Goal: Task Accomplishment & Management: Manage account settings

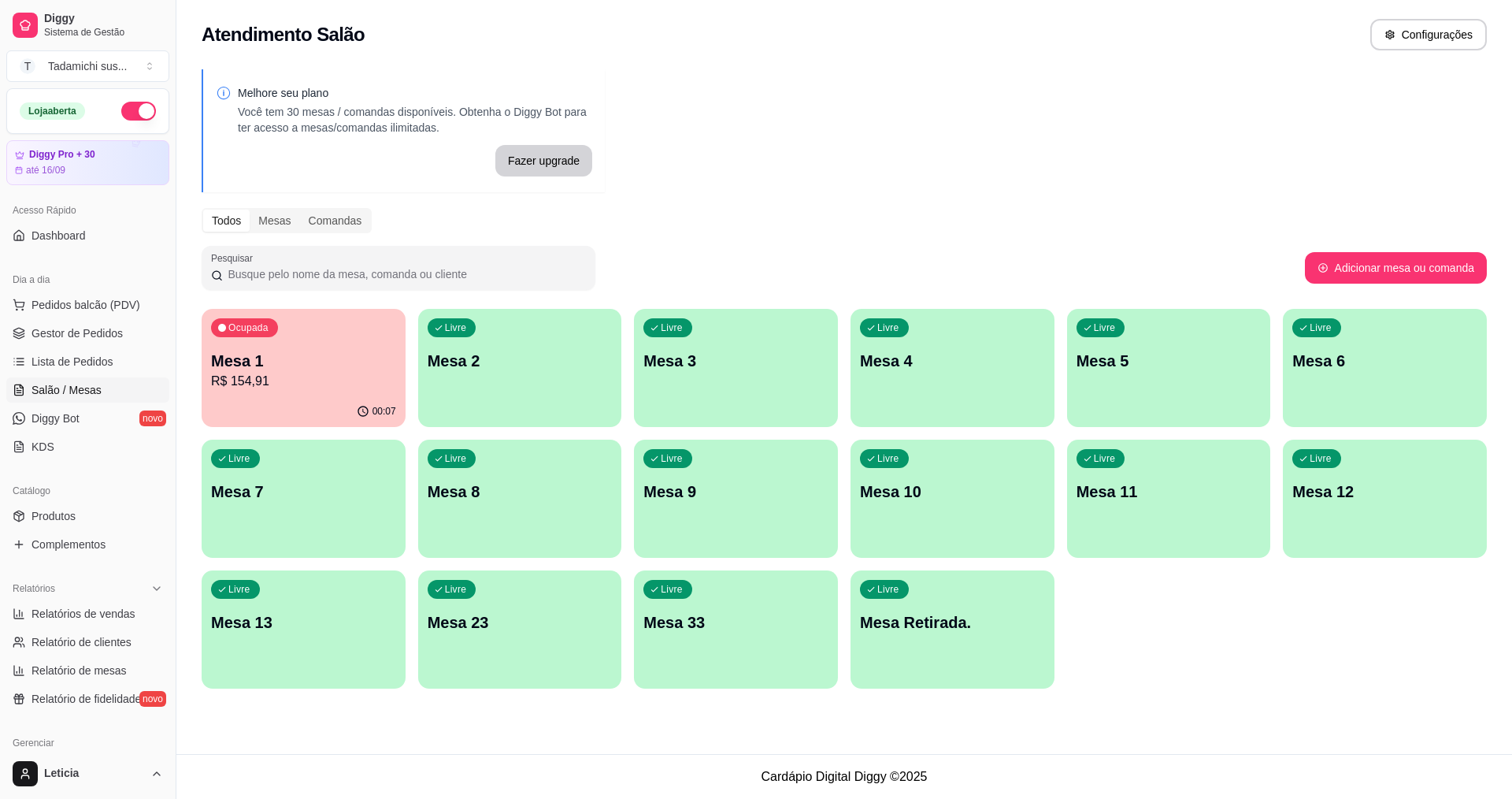
scroll to position [79, 0]
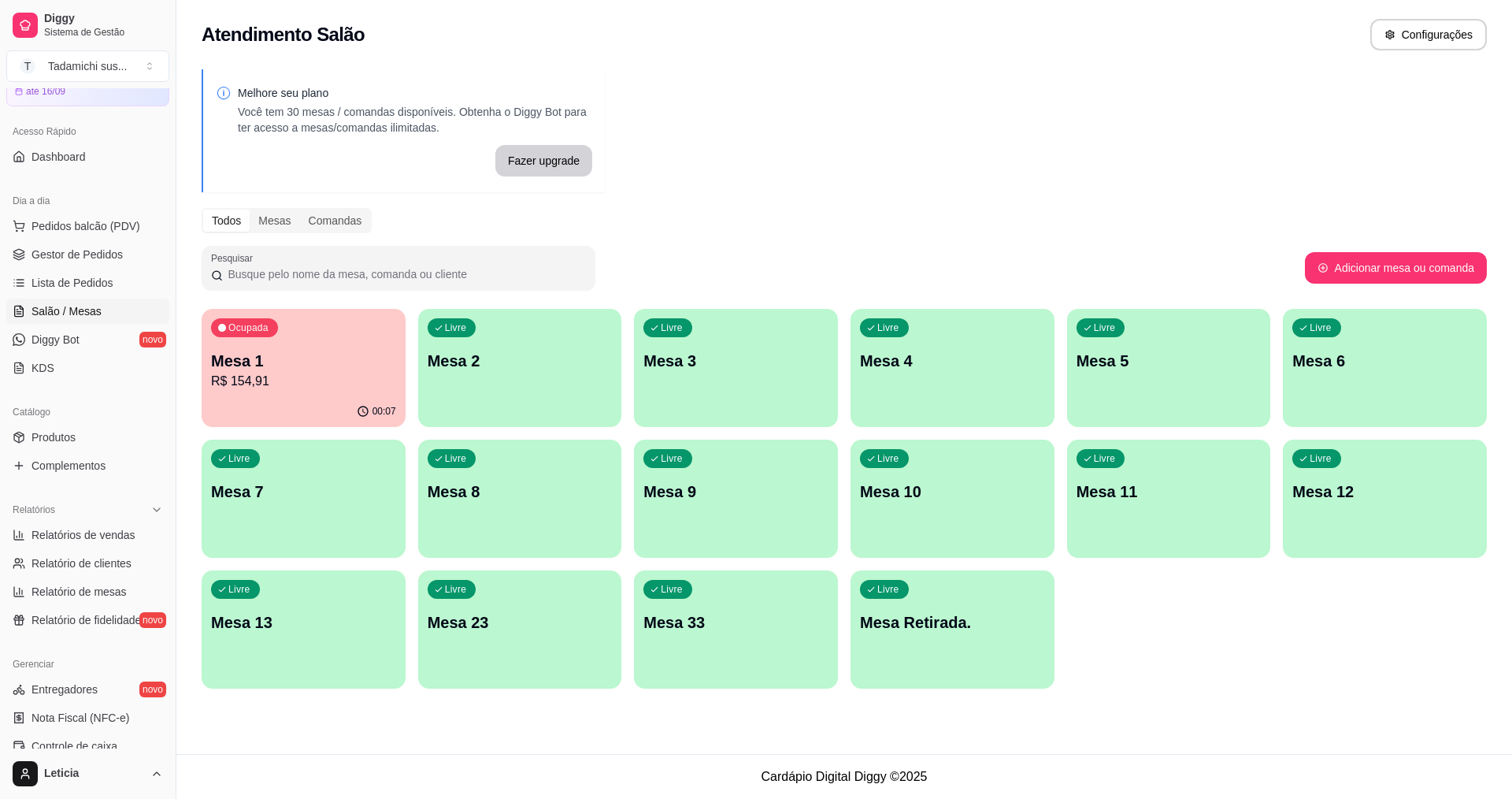
click at [901, 632] on p "Mesa Retirada." at bounding box center [953, 623] width 185 height 22
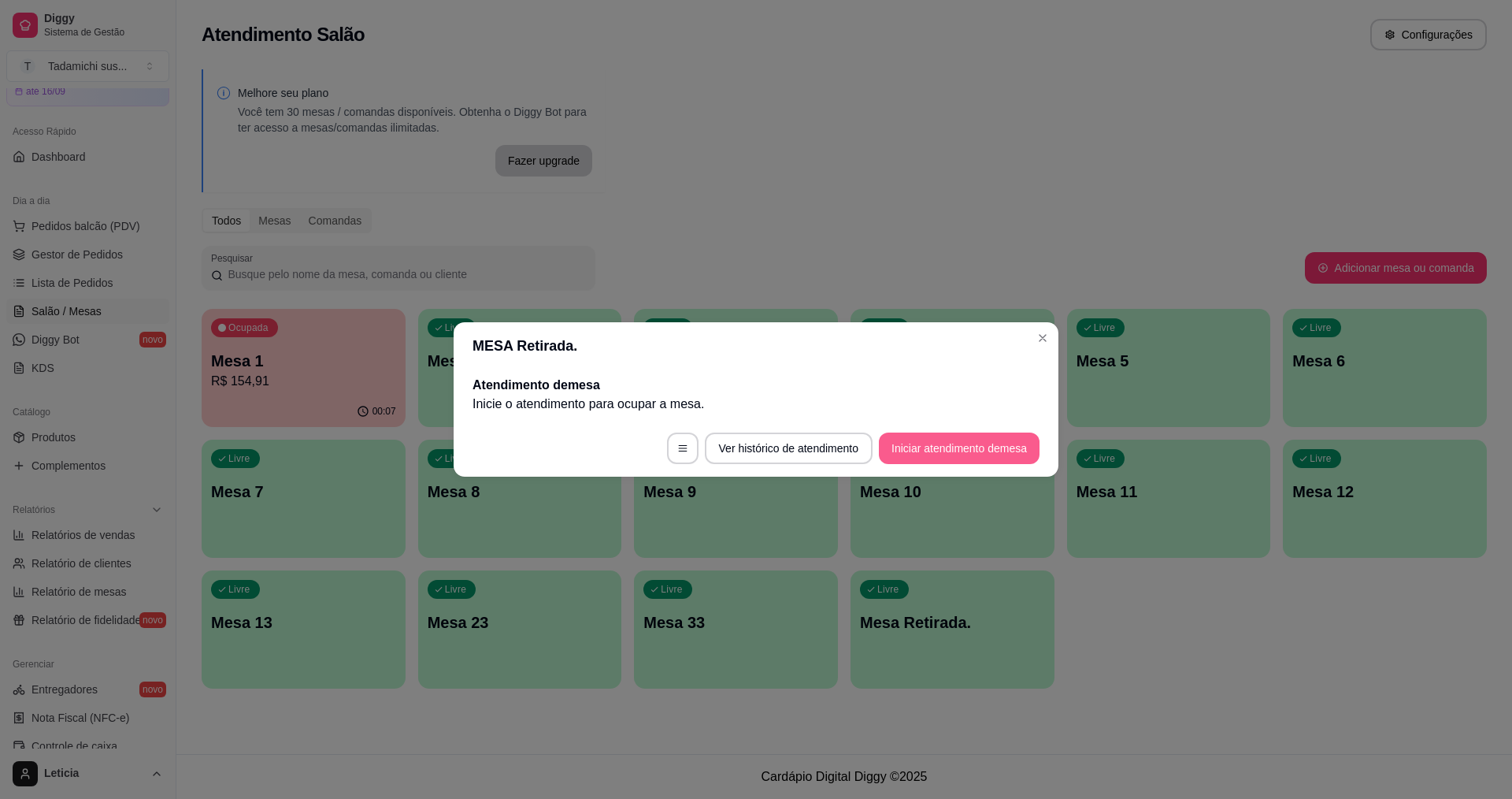
click at [922, 452] on button "Iniciar atendimento de mesa" at bounding box center [959, 448] width 161 height 32
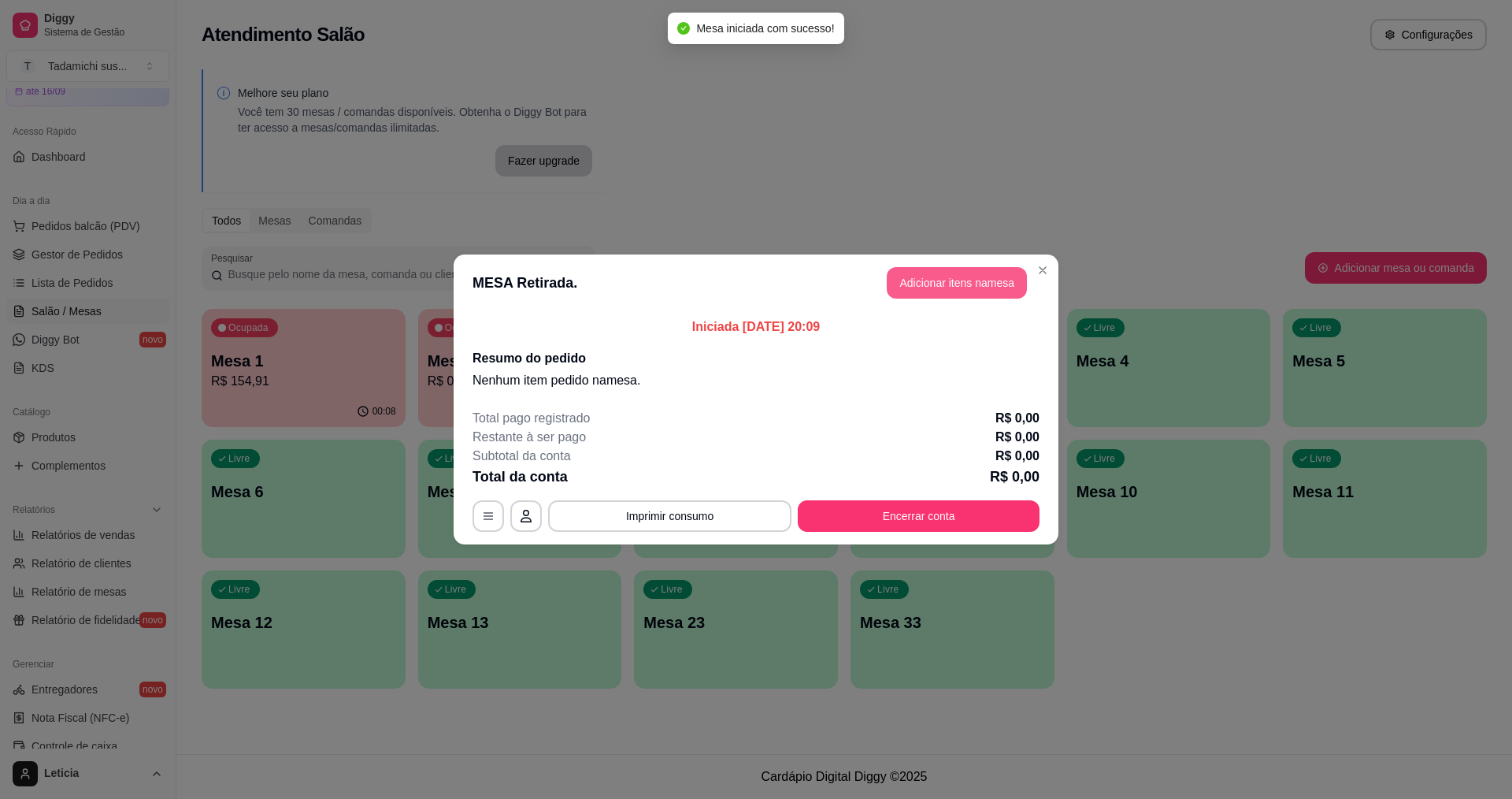
click at [919, 274] on button "Adicionar itens na mesa" at bounding box center [957, 283] width 140 height 32
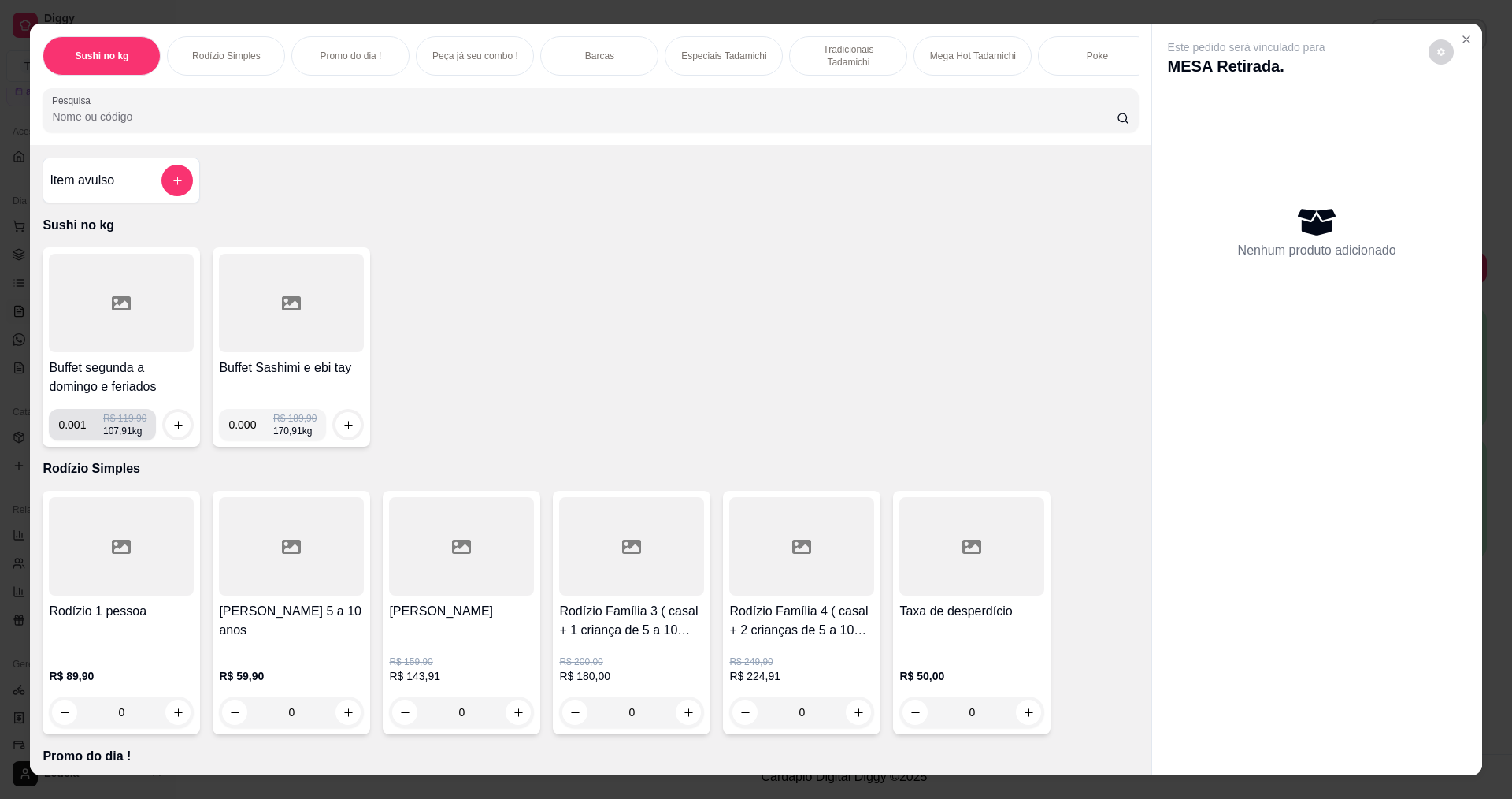
click at [92, 434] on input "0.001" at bounding box center [80, 425] width 45 height 32
type input "0.238"
click at [177, 431] on icon "increase-product-quantity" at bounding box center [178, 425] width 12 height 12
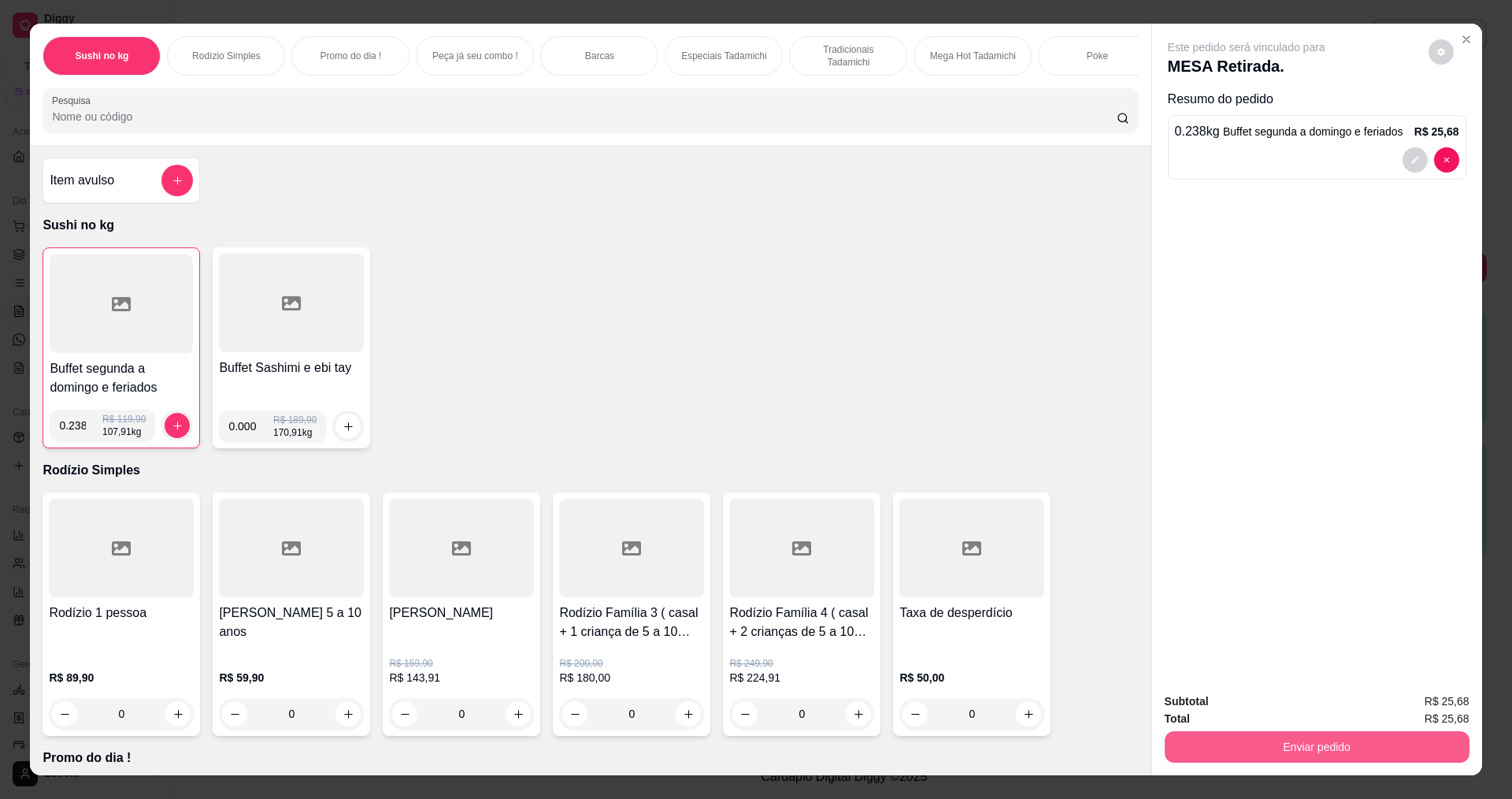
click at [1380, 748] on button "Enviar pedido" at bounding box center [1318, 748] width 305 height 32
click at [1310, 708] on button "Não registrar e enviar pedido" at bounding box center [1264, 708] width 164 height 30
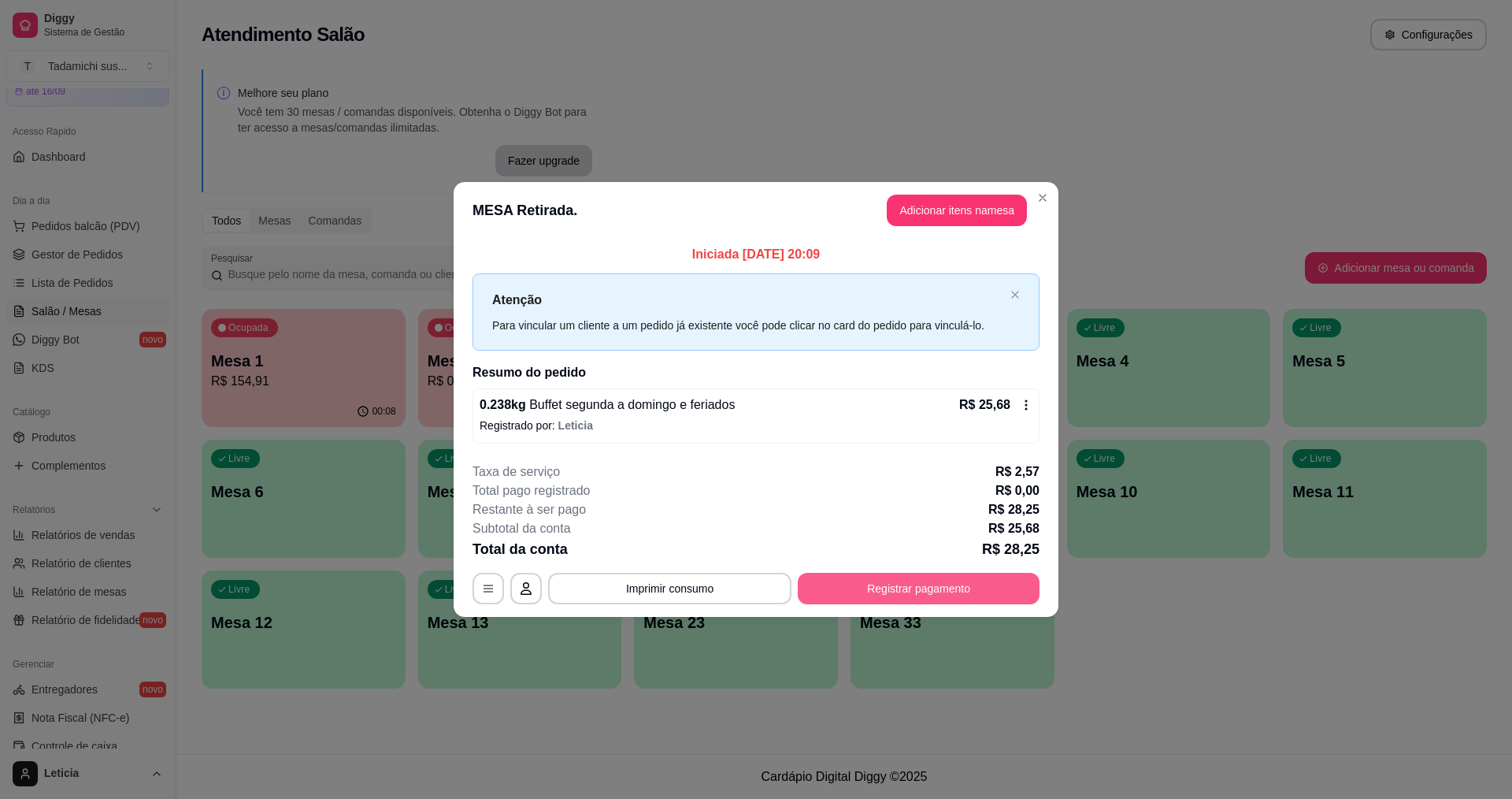
click at [851, 582] on button "Registrar pagamento" at bounding box center [918, 588] width 242 height 32
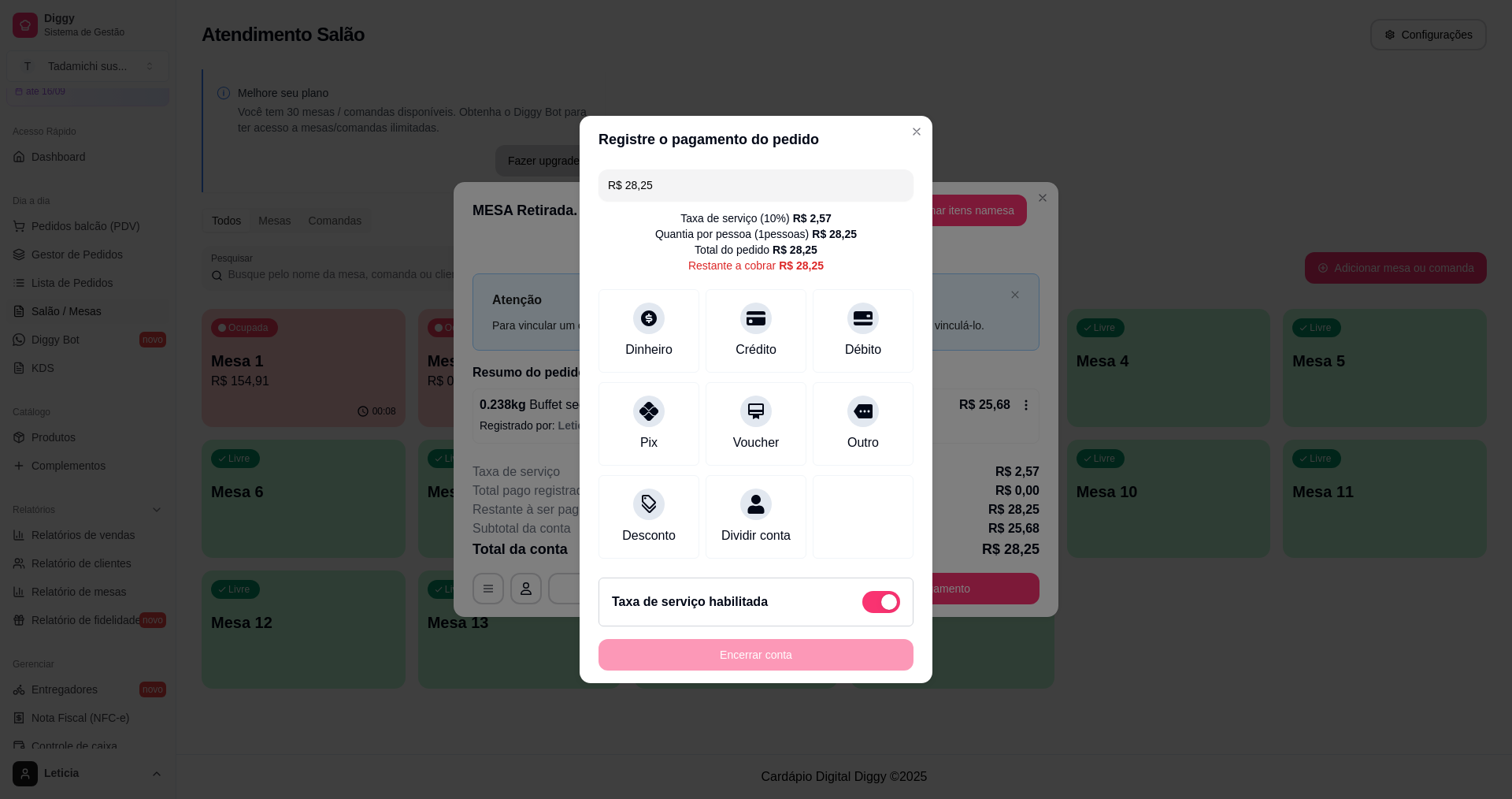
click at [881, 610] on span at bounding box center [888, 602] width 16 height 16
click at [871, 612] on input "checkbox" at bounding box center [866, 610] width 10 height 10
checkbox input "true"
type input "R$ 25,68"
checkbox input "false"
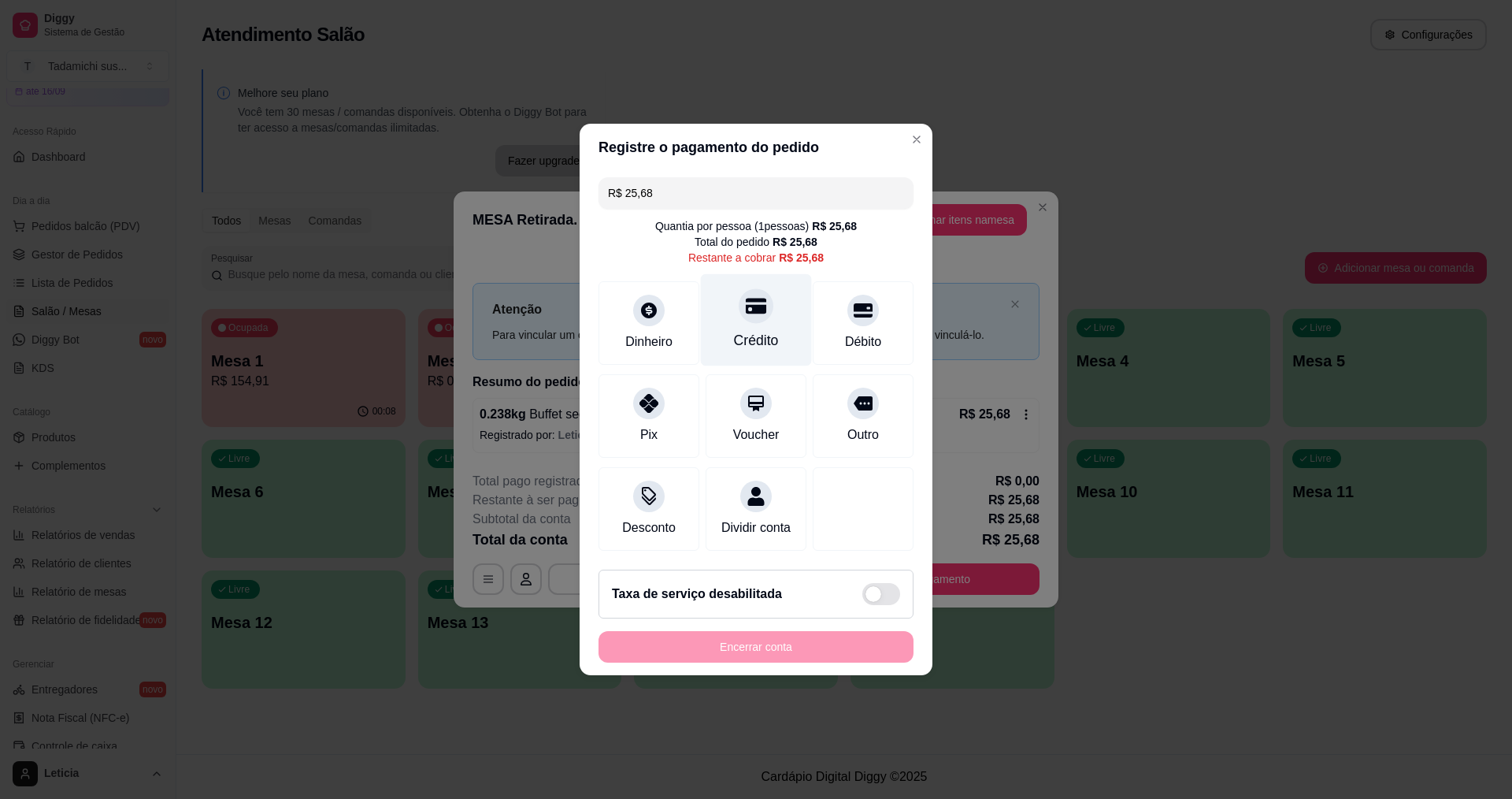
click at [738, 339] on div "Crédito" at bounding box center [756, 341] width 45 height 21
type input "R$ 0,00"
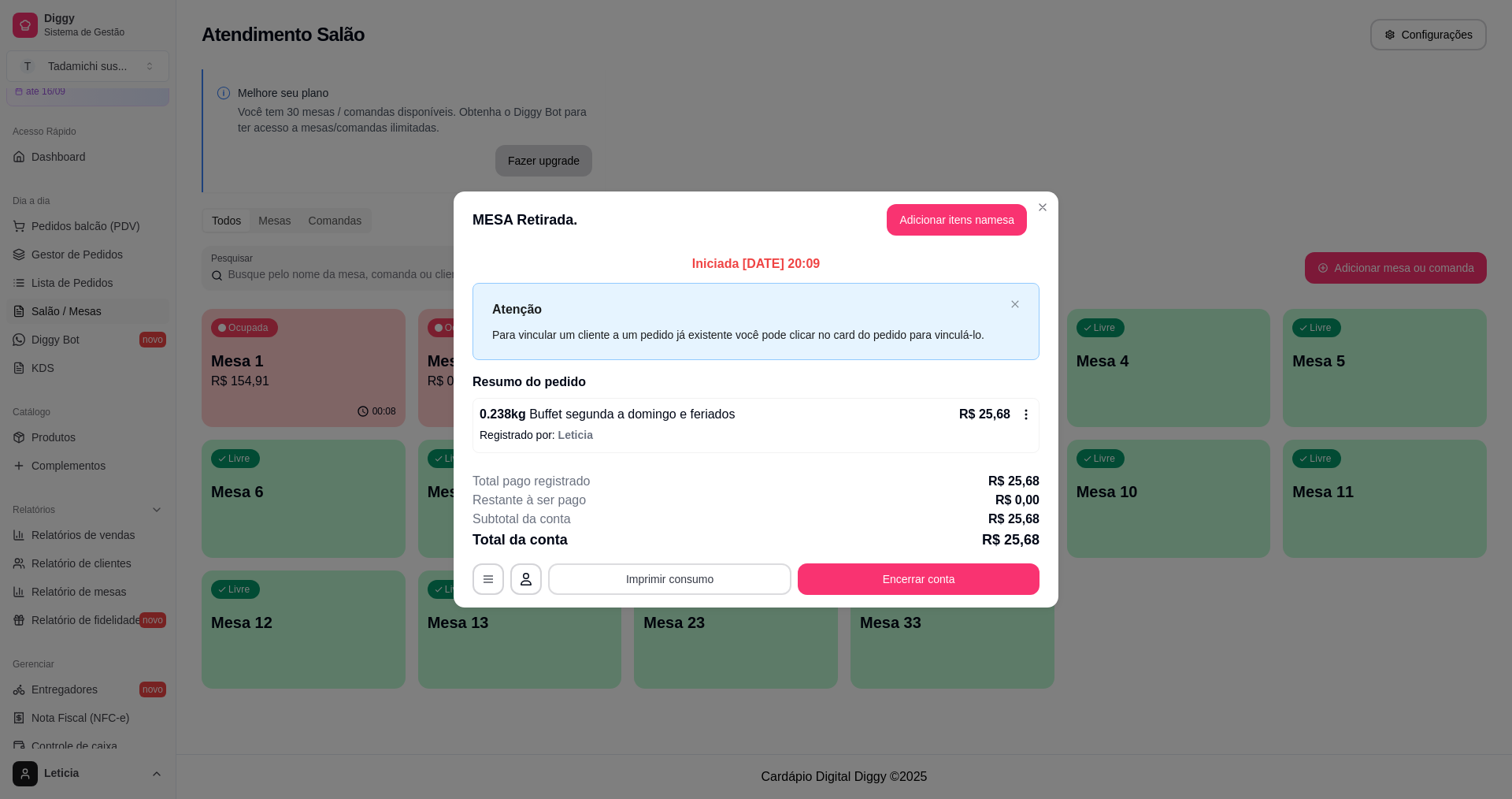
click at [670, 588] on button "Imprimir consumo" at bounding box center [670, 579] width 243 height 32
click at [647, 501] on button "IMPRESSORA" at bounding box center [674, 511] width 122 height 25
click at [704, 578] on button "Imprimir consumo" at bounding box center [670, 579] width 243 height 32
click at [676, 511] on button "IMPRESSORA" at bounding box center [673, 511] width 117 height 24
click at [710, 583] on button "Imprimir consumo" at bounding box center [670, 578] width 237 height 31
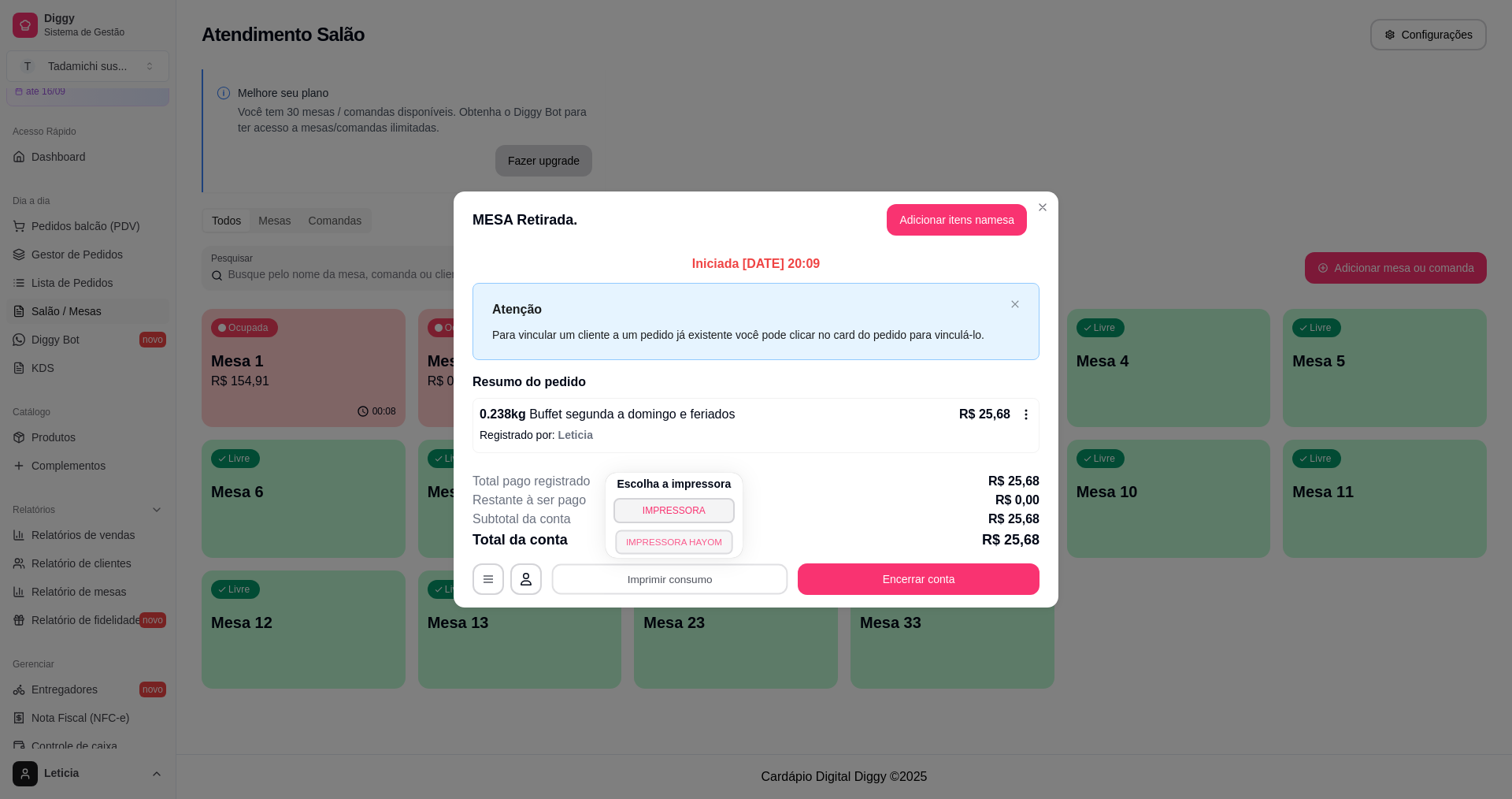
click at [678, 535] on button "IMPRESSORA HAYOM" at bounding box center [673, 542] width 117 height 24
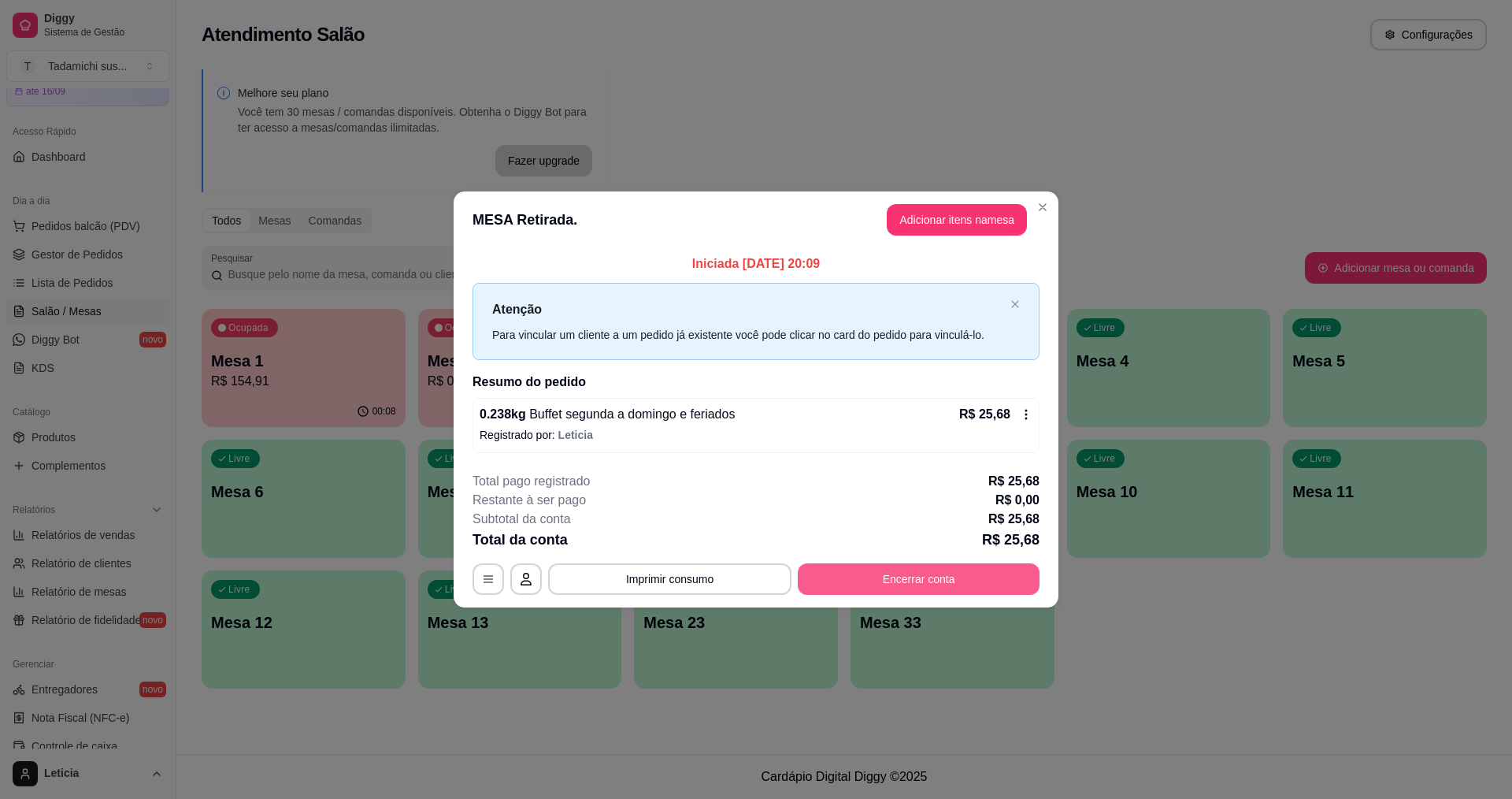
click at [884, 564] on button "Encerrar conta" at bounding box center [918, 579] width 242 height 32
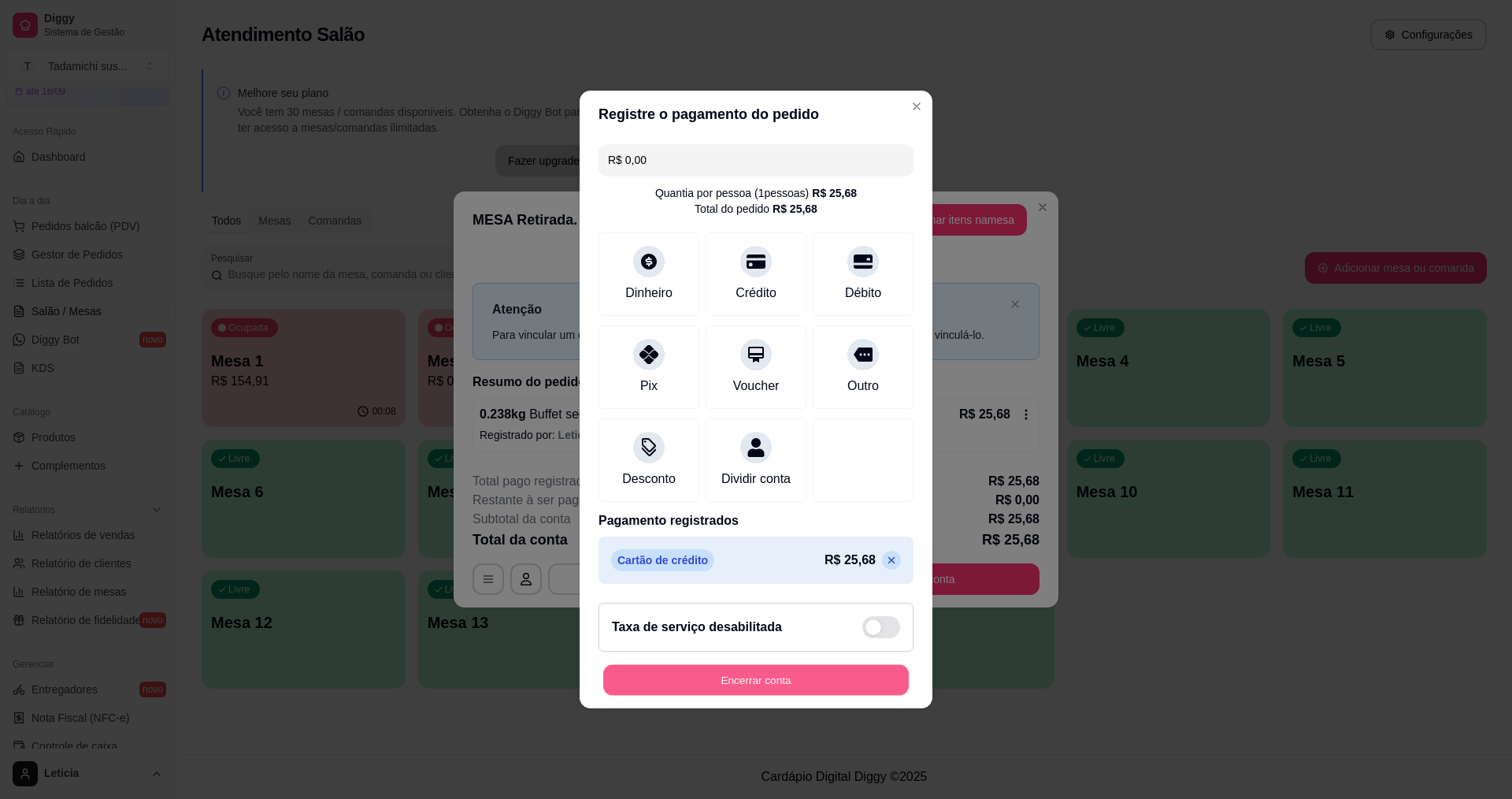
click at [761, 689] on button "Encerrar conta" at bounding box center [756, 680] width 306 height 31
